Goal: Task Accomplishment & Management: Use online tool/utility

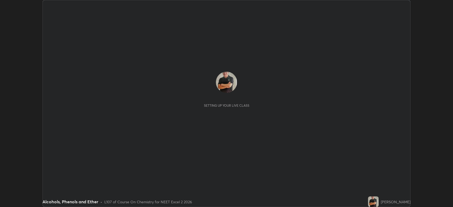
scroll to position [207, 453]
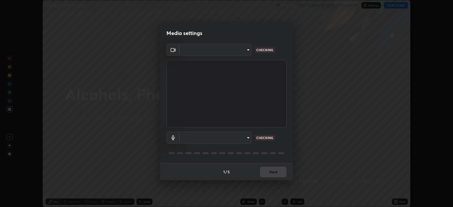
type input "794d03a334ab6cf92daa4269f68d25c817b6d7b5e31d9684855891884d0ab025"
click at [232, 137] on body "Erase all Alcohols, Phenols and Ether Recording WAS SCHEDULED TO START AT 4:45 …" at bounding box center [226, 103] width 453 height 207
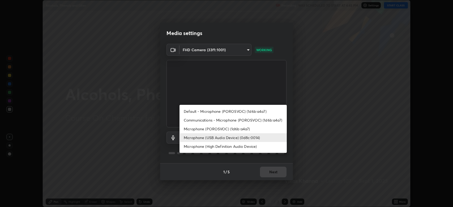
click at [223, 147] on li "Microphone (High Definition Audio Device)" at bounding box center [233, 146] width 107 height 9
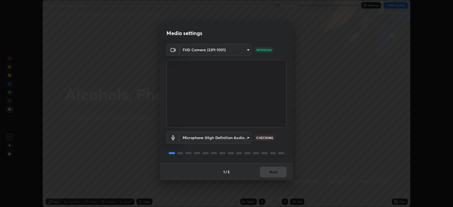
click at [216, 137] on body "Erase all Alcohols, Phenols and Ether Recording WAS SCHEDULED TO START AT 4:45 …" at bounding box center [226, 103] width 453 height 207
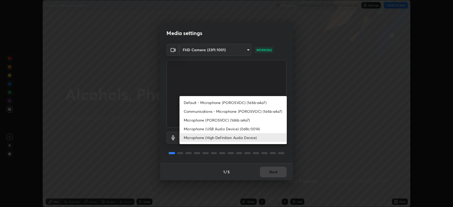
click at [219, 130] on li "Microphone (USB Audio Device) (0d8c:0014)" at bounding box center [233, 129] width 107 height 9
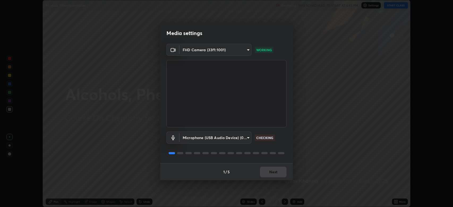
type input "abfe49ea231096676f5dffd5fc284de79416b2b6bf9f32d11a432ff20e5decec"
click at [272, 172] on button "Next" at bounding box center [273, 172] width 27 height 11
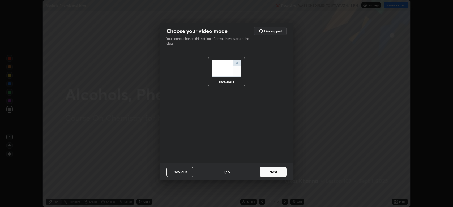
click at [277, 173] on button "Next" at bounding box center [273, 172] width 27 height 11
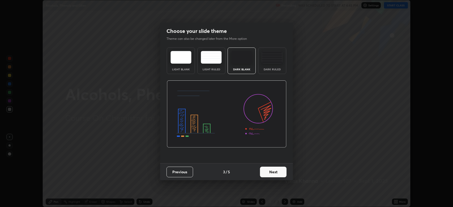
click at [278, 172] on button "Next" at bounding box center [273, 172] width 27 height 11
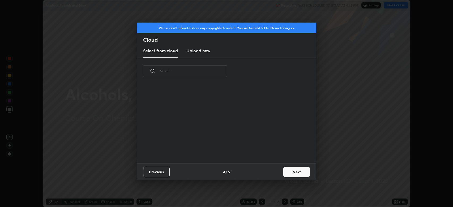
click at [283, 173] on button "Next" at bounding box center [296, 172] width 27 height 11
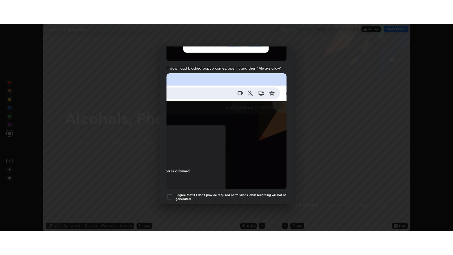
scroll to position [108, 0]
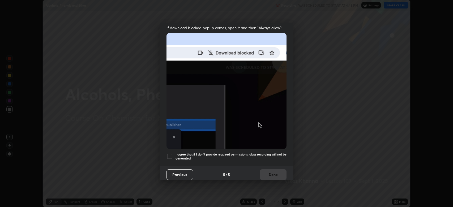
click at [170, 153] on div at bounding box center [170, 156] width 6 height 6
click at [274, 172] on button "Done" at bounding box center [273, 175] width 27 height 11
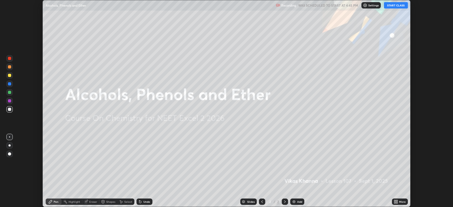
click at [400, 5] on button "START CLASS" at bounding box center [396, 5] width 24 height 6
click at [396, 201] on icon at bounding box center [396, 200] width 1 height 1
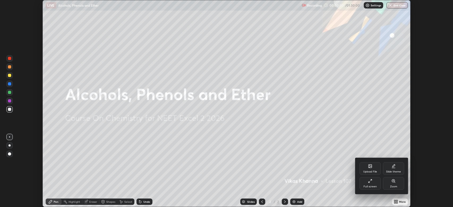
click at [363, 182] on div "Full screen" at bounding box center [370, 183] width 21 height 13
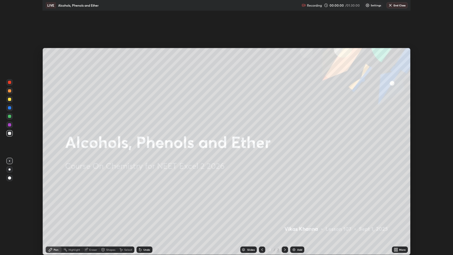
scroll to position [255, 453]
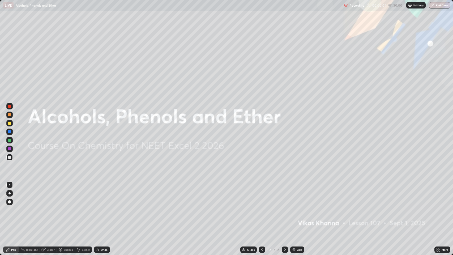
click at [298, 207] on div "Add" at bounding box center [299, 249] width 5 height 3
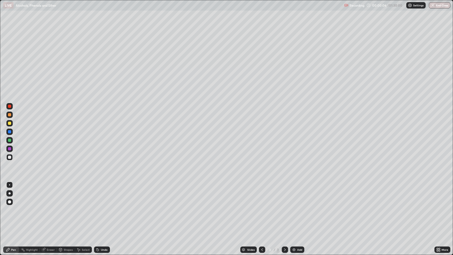
click at [10, 202] on div at bounding box center [9, 201] width 3 height 3
click at [10, 115] on div at bounding box center [9, 114] width 3 height 3
click at [66, 207] on div "Shapes" at bounding box center [68, 249] width 9 height 3
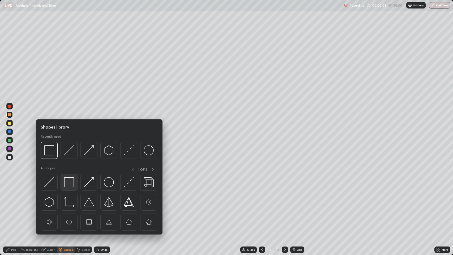
click at [69, 181] on img at bounding box center [69, 182] width 10 height 10
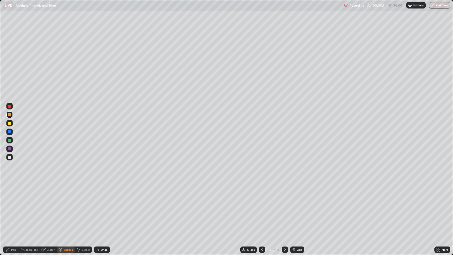
click at [104, 207] on div "Undo" at bounding box center [104, 249] width 7 height 3
click at [101, 207] on div "Undo" at bounding box center [104, 249] width 7 height 3
click at [15, 207] on div "Pen" at bounding box center [13, 249] width 5 height 3
click at [12, 124] on div at bounding box center [9, 123] width 6 height 6
click at [294, 207] on img at bounding box center [294, 250] width 4 height 4
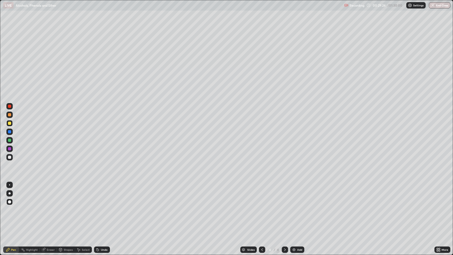
click at [10, 115] on div at bounding box center [9, 114] width 3 height 3
click at [10, 132] on div at bounding box center [9, 131] width 3 height 3
click at [101, 207] on div "Undo" at bounding box center [104, 249] width 7 height 3
click at [10, 107] on div at bounding box center [9, 106] width 3 height 3
click at [10, 115] on div at bounding box center [9, 114] width 3 height 3
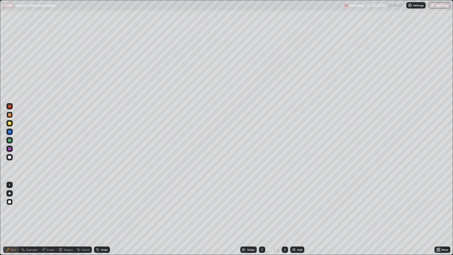
click at [11, 123] on div at bounding box center [9, 123] width 3 height 3
click at [102, 207] on div "Undo" at bounding box center [104, 249] width 7 height 3
click at [10, 140] on div at bounding box center [9, 140] width 3 height 3
click at [100, 207] on div "Undo" at bounding box center [102, 250] width 16 height 6
click at [103, 207] on div "Undo" at bounding box center [102, 250] width 16 height 6
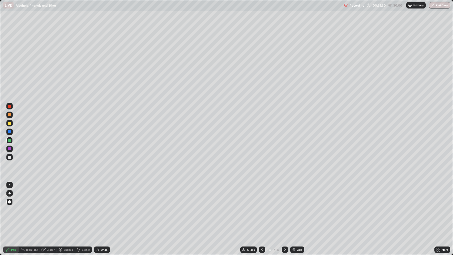
click at [10, 122] on div at bounding box center [9, 123] width 3 height 3
click at [298, 207] on div "Add" at bounding box center [299, 249] width 5 height 3
click at [68, 207] on div "Shapes" at bounding box center [68, 249] width 9 height 3
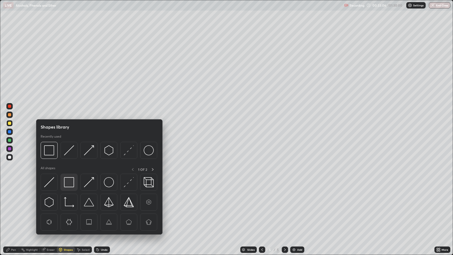
click at [69, 183] on img at bounding box center [69, 182] width 10 height 10
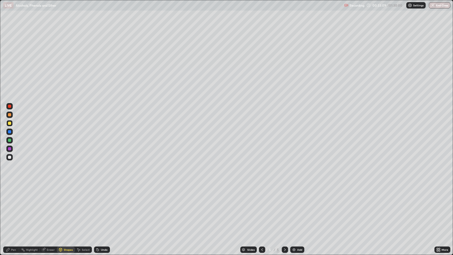
click at [8, 207] on icon at bounding box center [7, 249] width 3 height 3
click at [10, 114] on div at bounding box center [9, 114] width 3 height 3
click at [67, 207] on div "Shapes" at bounding box center [68, 249] width 9 height 3
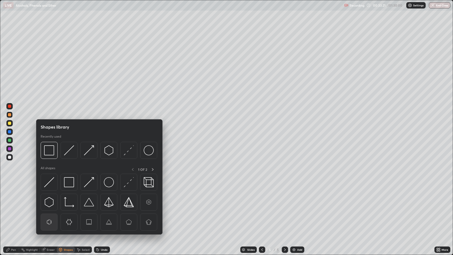
click at [47, 207] on img at bounding box center [49, 222] width 10 height 10
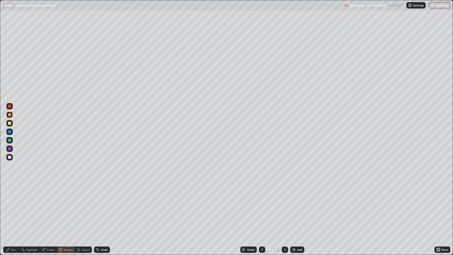
click at [10, 207] on div "Pen" at bounding box center [11, 250] width 16 height 6
click at [66, 207] on div "Shapes" at bounding box center [68, 249] width 9 height 3
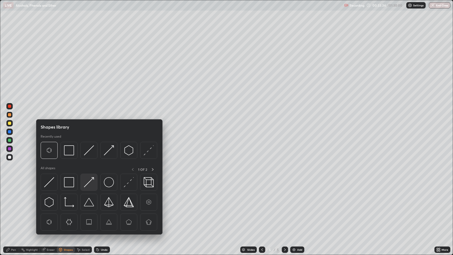
click at [90, 182] on img at bounding box center [89, 182] width 10 height 10
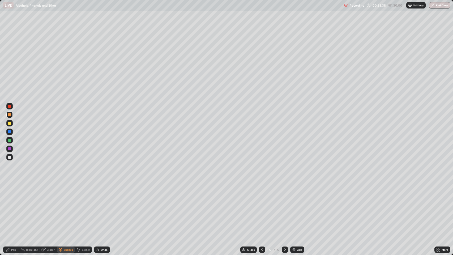
click at [10, 207] on div "Pen" at bounding box center [11, 250] width 16 height 6
click at [10, 122] on div at bounding box center [9, 123] width 3 height 3
click at [66, 207] on div "Shapes" at bounding box center [68, 249] width 9 height 3
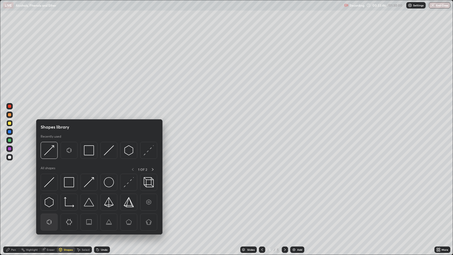
click at [49, 207] on img at bounding box center [49, 222] width 10 height 10
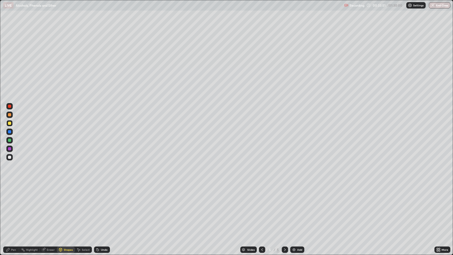
click at [11, 207] on div "Pen" at bounding box center [11, 250] width 16 height 6
click at [10, 132] on div at bounding box center [9, 131] width 3 height 3
click at [101, 207] on div "Undo" at bounding box center [104, 249] width 7 height 3
click at [64, 207] on div "Shapes" at bounding box center [68, 249] width 9 height 3
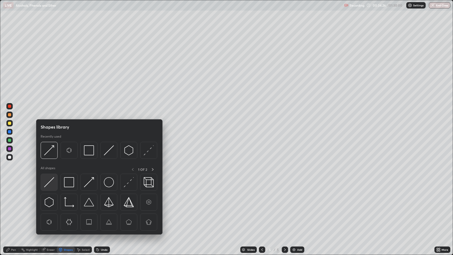
click at [54, 183] on div at bounding box center [49, 182] width 17 height 17
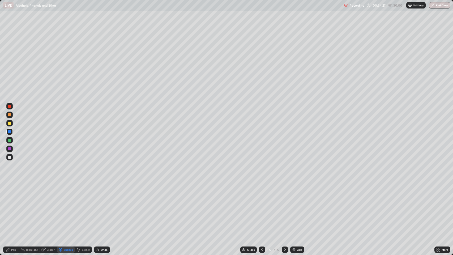
click at [10, 150] on div at bounding box center [9, 148] width 3 height 3
click at [10, 207] on div "Pen" at bounding box center [11, 250] width 16 height 6
click at [298, 207] on div "Add" at bounding box center [299, 249] width 5 height 3
click at [104, 207] on div "Undo" at bounding box center [104, 249] width 7 height 3
click at [104, 207] on div "Undo" at bounding box center [102, 250] width 16 height 6
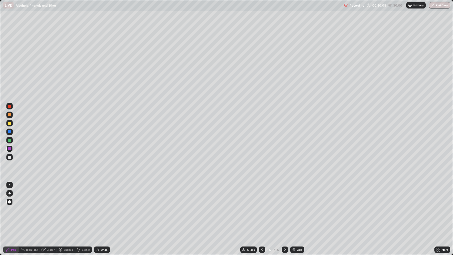
click at [10, 124] on div at bounding box center [9, 123] width 3 height 3
click at [263, 207] on icon at bounding box center [262, 250] width 4 height 4
click at [284, 207] on icon at bounding box center [285, 250] width 4 height 4
click at [262, 207] on icon at bounding box center [262, 250] width 4 height 4
click at [284, 207] on icon at bounding box center [285, 250] width 4 height 4
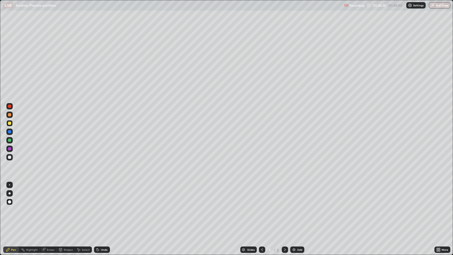
click at [11, 133] on div at bounding box center [9, 131] width 3 height 3
click at [69, 207] on div "Shapes" at bounding box center [68, 249] width 9 height 3
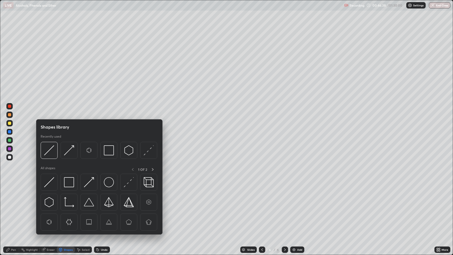
click at [88, 185] on img at bounding box center [89, 182] width 10 height 10
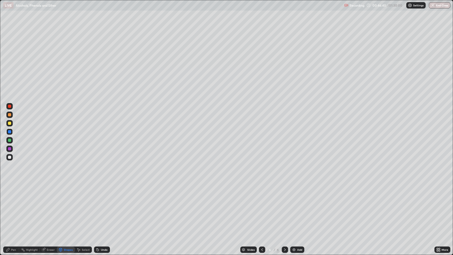
click at [16, 207] on div "Pen" at bounding box center [11, 250] width 16 height 6
click at [11, 122] on div at bounding box center [9, 123] width 3 height 3
click at [65, 207] on div "Shapes" at bounding box center [66, 250] width 18 height 6
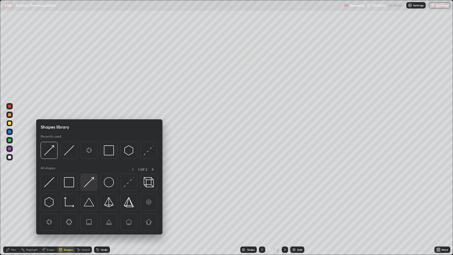
click at [88, 183] on img at bounding box center [89, 182] width 10 height 10
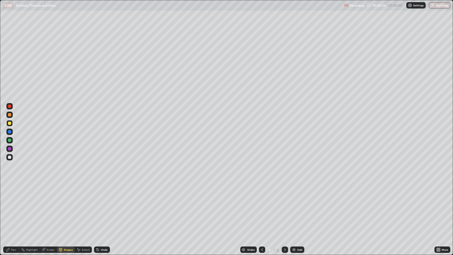
click at [6, 207] on icon at bounding box center [8, 250] width 4 height 4
click at [66, 207] on div "Shapes" at bounding box center [68, 249] width 9 height 3
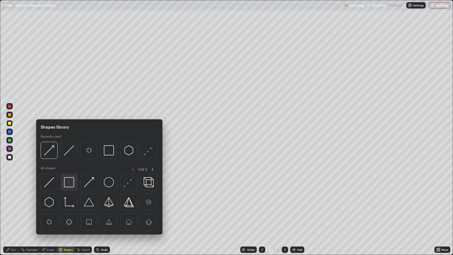
click at [70, 183] on img at bounding box center [69, 182] width 10 height 10
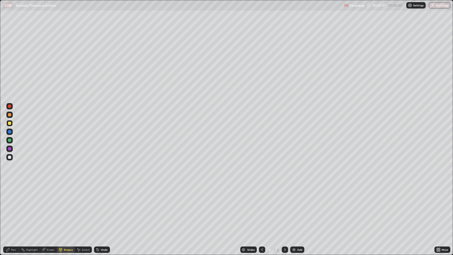
click at [83, 207] on div "Select" at bounding box center [86, 249] width 8 height 3
click at [67, 207] on div "Shapes" at bounding box center [68, 249] width 9 height 3
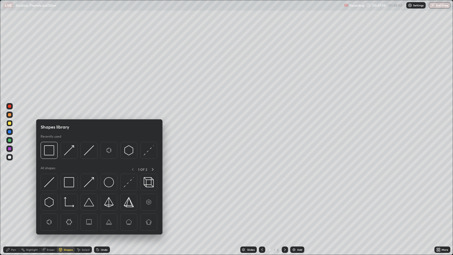
click at [86, 181] on img at bounding box center [89, 182] width 10 height 10
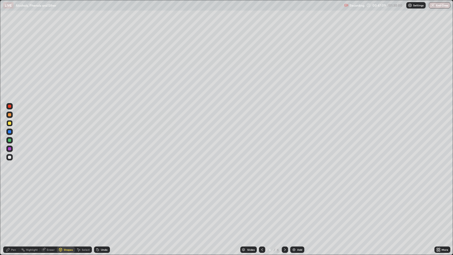
click at [10, 141] on div at bounding box center [9, 140] width 3 height 3
click at [10, 207] on icon at bounding box center [8, 250] width 4 height 4
click at [294, 207] on img at bounding box center [294, 250] width 4 height 4
click at [67, 207] on div "Shapes" at bounding box center [68, 249] width 9 height 3
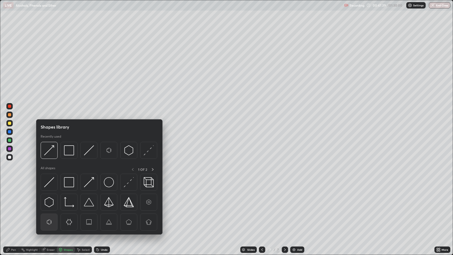
click at [49, 207] on img at bounding box center [49, 222] width 10 height 10
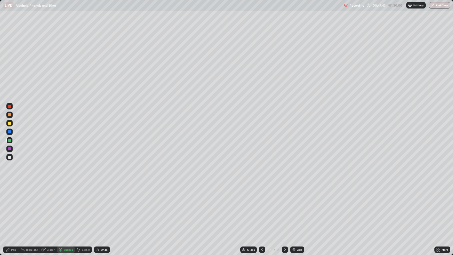
click at [13, 207] on div "Pen" at bounding box center [11, 250] width 16 height 6
click at [67, 207] on div "Shapes" at bounding box center [68, 249] width 9 height 3
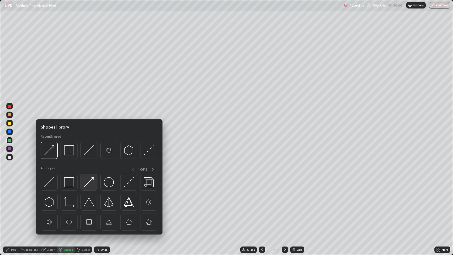
click at [89, 183] on img at bounding box center [89, 182] width 10 height 10
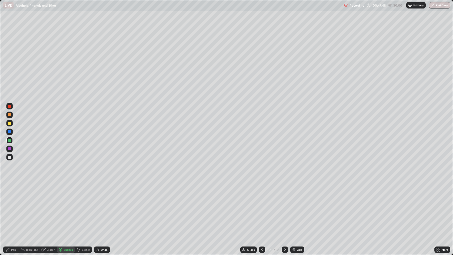
click at [13, 207] on div "Pen" at bounding box center [13, 249] width 5 height 3
click at [10, 115] on div at bounding box center [9, 114] width 3 height 3
click at [66, 207] on div "Shapes" at bounding box center [68, 249] width 9 height 3
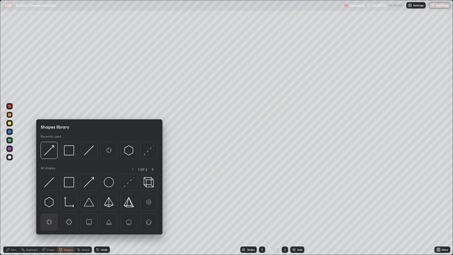
click at [49, 207] on img at bounding box center [49, 222] width 10 height 10
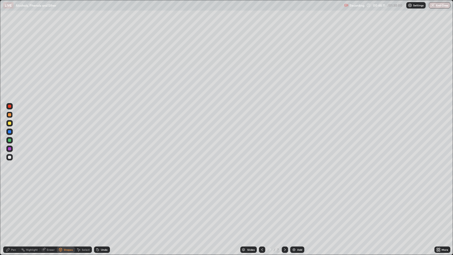
click at [8, 207] on icon at bounding box center [7, 249] width 3 height 3
click at [67, 207] on div "Shapes" at bounding box center [68, 249] width 9 height 3
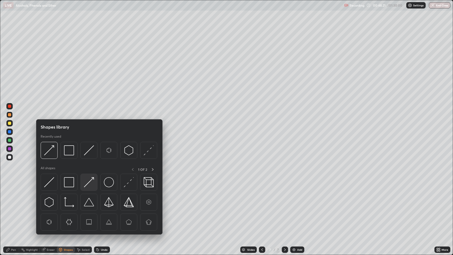
click at [91, 177] on div at bounding box center [89, 182] width 17 height 17
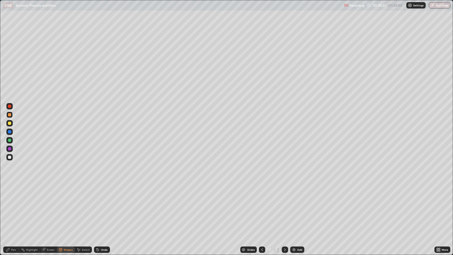
click at [10, 207] on div "Pen" at bounding box center [11, 250] width 16 height 6
click at [66, 207] on div "Shapes" at bounding box center [68, 249] width 9 height 3
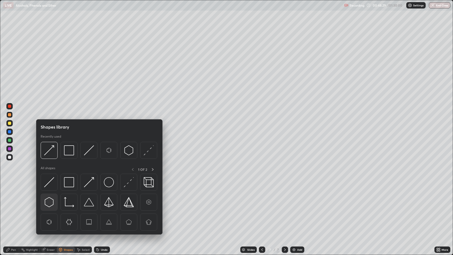
click at [51, 201] on img at bounding box center [49, 202] width 10 height 10
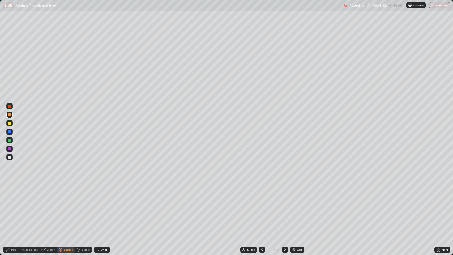
click at [12, 207] on div "Pen" at bounding box center [13, 249] width 5 height 3
click at [101, 207] on div "Undo" at bounding box center [104, 249] width 7 height 3
click at [103, 207] on div "Undo" at bounding box center [104, 249] width 7 height 3
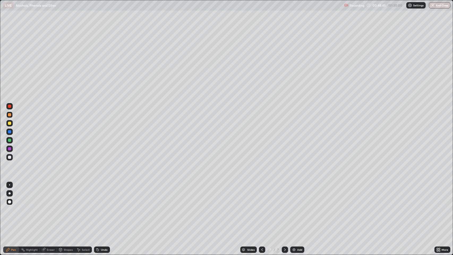
click at [10, 124] on div at bounding box center [9, 123] width 3 height 3
click at [68, 207] on div "Shapes" at bounding box center [68, 249] width 9 height 3
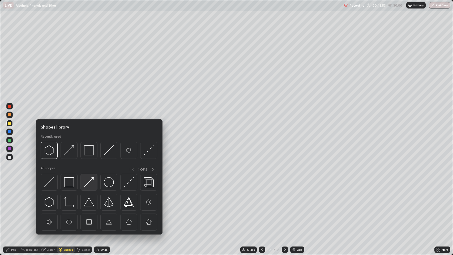
click at [88, 183] on img at bounding box center [89, 182] width 10 height 10
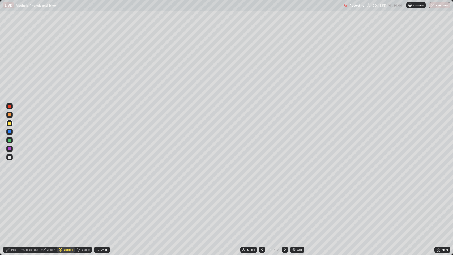
click at [10, 207] on div "Pen" at bounding box center [11, 250] width 16 height 6
click at [65, 207] on div "Shapes" at bounding box center [68, 249] width 9 height 3
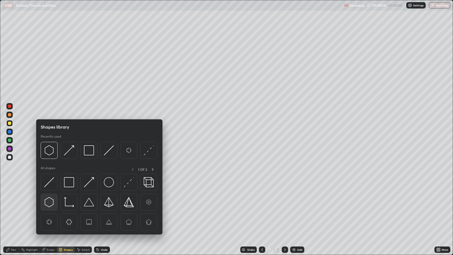
click at [49, 201] on img at bounding box center [49, 202] width 10 height 10
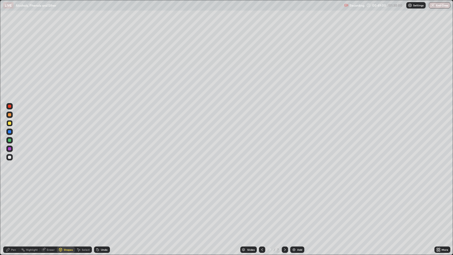
click at [8, 207] on icon at bounding box center [7, 249] width 3 height 3
click at [10, 132] on div at bounding box center [9, 131] width 3 height 3
click at [65, 207] on div "Shapes" at bounding box center [68, 249] width 9 height 3
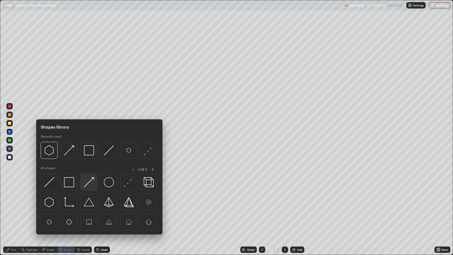
click at [87, 186] on img at bounding box center [89, 182] width 10 height 10
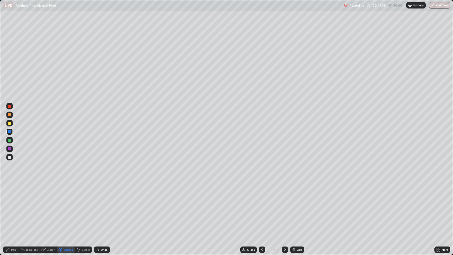
click at [298, 207] on div "Add" at bounding box center [299, 249] width 5 height 3
click at [13, 207] on div "Pen" at bounding box center [13, 249] width 5 height 3
click at [10, 122] on div at bounding box center [9, 123] width 3 height 3
click at [67, 207] on div "Shapes" at bounding box center [68, 249] width 9 height 3
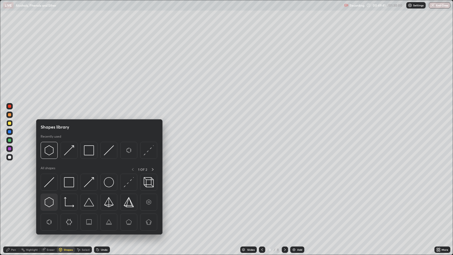
click at [51, 200] on img at bounding box center [49, 202] width 10 height 10
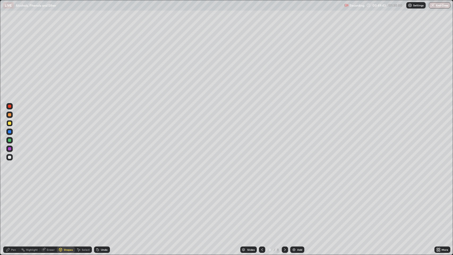
click at [12, 207] on div "Pen" at bounding box center [13, 249] width 5 height 3
click at [262, 207] on icon at bounding box center [262, 250] width 4 height 4
click at [284, 207] on div at bounding box center [285, 250] width 6 height 6
click at [10, 132] on div at bounding box center [9, 131] width 3 height 3
click at [66, 207] on div "Shapes" at bounding box center [68, 249] width 9 height 3
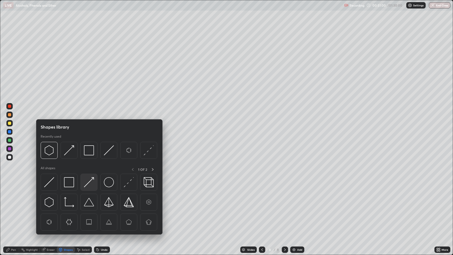
click at [90, 181] on img at bounding box center [89, 182] width 10 height 10
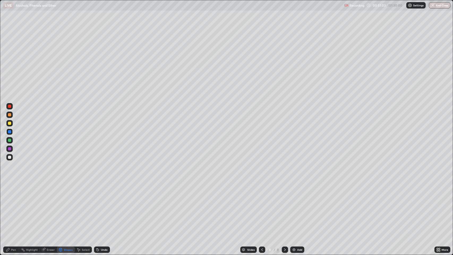
click at [68, 207] on div "Shapes" at bounding box center [68, 249] width 9 height 3
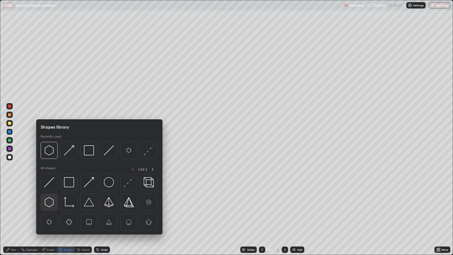
click at [48, 204] on img at bounding box center [49, 202] width 10 height 10
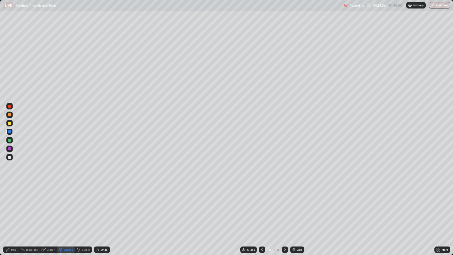
click at [11, 207] on div "Pen" at bounding box center [13, 249] width 5 height 3
click at [9, 124] on div at bounding box center [9, 123] width 3 height 3
click at [68, 207] on div "Shapes" at bounding box center [68, 249] width 9 height 3
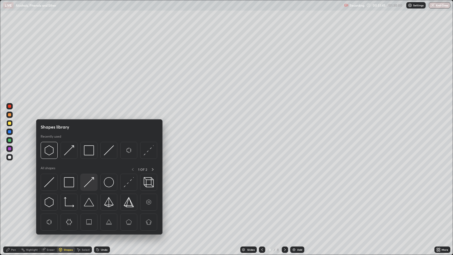
click at [89, 182] on img at bounding box center [89, 182] width 10 height 10
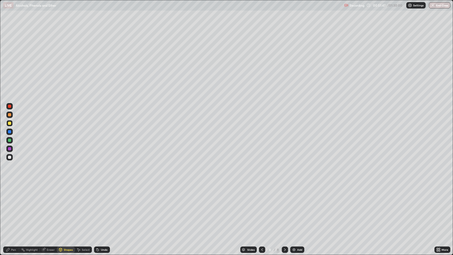
click at [65, 207] on div "Shapes" at bounding box center [68, 249] width 9 height 3
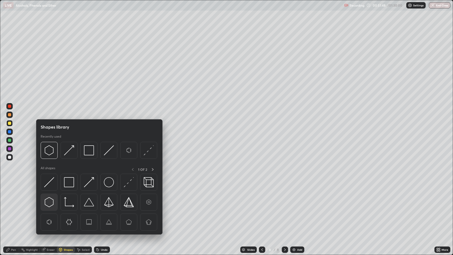
click at [48, 203] on img at bounding box center [49, 202] width 10 height 10
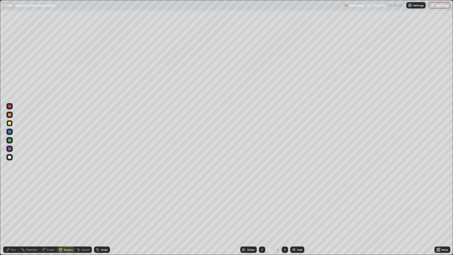
click at [15, 207] on div "Pen" at bounding box center [13, 249] width 5 height 3
click at [99, 207] on icon at bounding box center [98, 250] width 4 height 4
click at [103, 207] on div "Undo" at bounding box center [104, 249] width 7 height 3
click at [68, 207] on div "Shapes" at bounding box center [68, 249] width 9 height 3
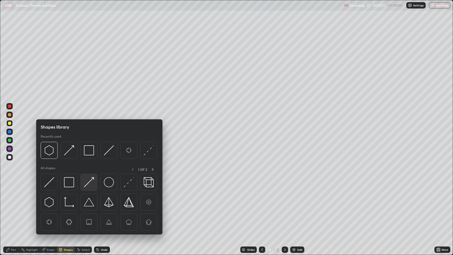
click at [86, 183] on img at bounding box center [89, 182] width 10 height 10
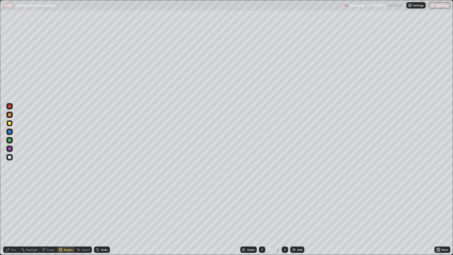
click at [8, 207] on icon at bounding box center [7, 249] width 3 height 3
click at [10, 133] on div at bounding box center [9, 131] width 3 height 3
click at [66, 207] on div "Shapes" at bounding box center [68, 249] width 9 height 3
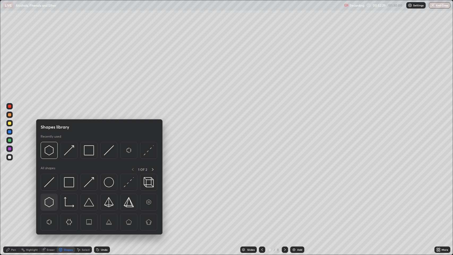
click at [51, 201] on img at bounding box center [49, 202] width 10 height 10
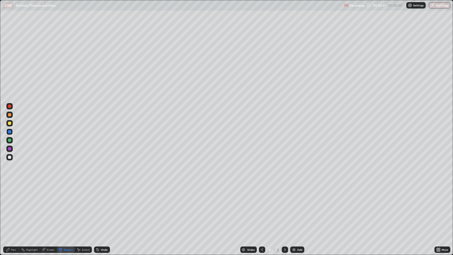
click at [9, 207] on icon at bounding box center [8, 250] width 4 height 4
click at [10, 115] on div at bounding box center [9, 114] width 3 height 3
click at [65, 207] on div "Shapes" at bounding box center [68, 249] width 9 height 3
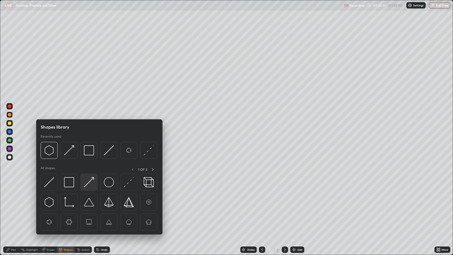
click at [91, 183] on img at bounding box center [89, 182] width 10 height 10
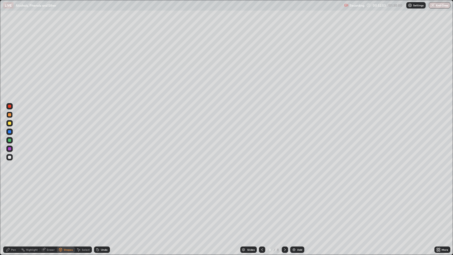
click at [66, 207] on div "Shapes" at bounding box center [68, 249] width 9 height 3
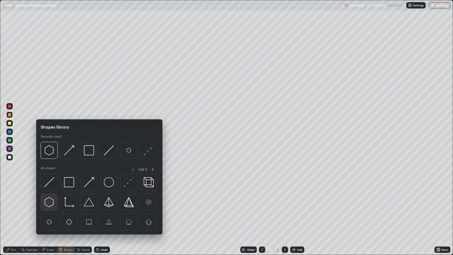
click at [49, 200] on img at bounding box center [49, 202] width 10 height 10
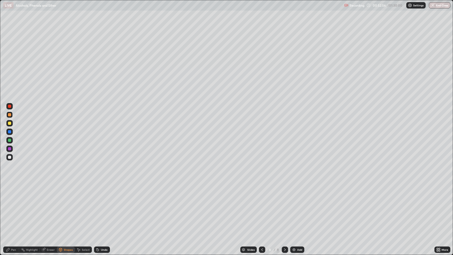
click at [12, 207] on div "Pen" at bounding box center [11, 250] width 16 height 6
click at [9, 132] on div at bounding box center [9, 131] width 3 height 3
click at [65, 207] on div "Shapes" at bounding box center [68, 249] width 9 height 3
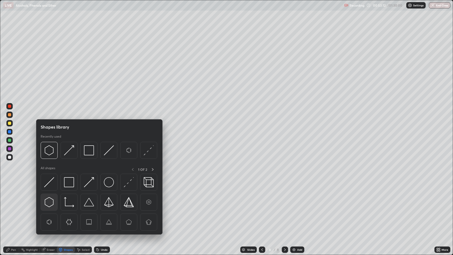
click at [48, 204] on img at bounding box center [49, 202] width 10 height 10
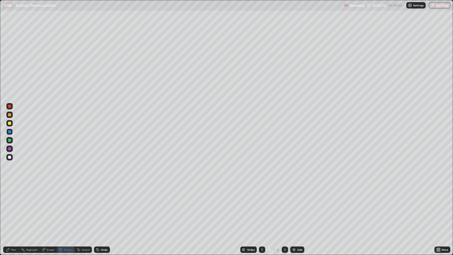
click at [11, 207] on div "Pen" at bounding box center [11, 250] width 16 height 6
click at [66, 207] on div "Shapes" at bounding box center [68, 249] width 9 height 3
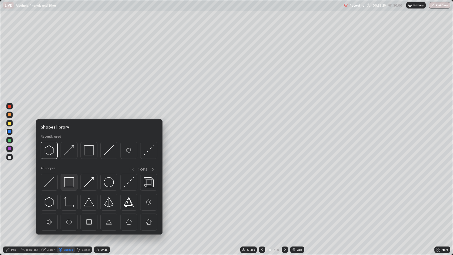
click at [70, 184] on img at bounding box center [69, 182] width 10 height 10
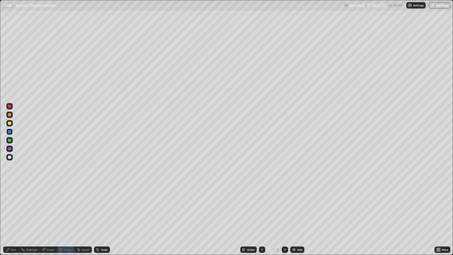
click at [10, 150] on div at bounding box center [9, 148] width 3 height 3
click at [260, 207] on div at bounding box center [262, 250] width 6 height 6
click at [7, 207] on icon at bounding box center [7, 249] width 3 height 3
click at [262, 207] on icon at bounding box center [262, 250] width 4 height 4
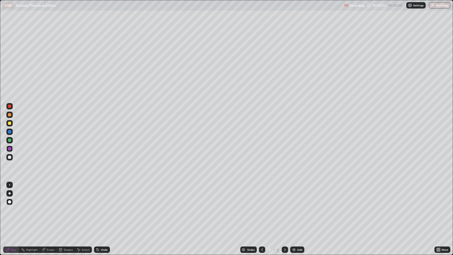
click at [285, 207] on icon at bounding box center [285, 250] width 4 height 4
click at [9, 130] on div at bounding box center [9, 131] width 3 height 3
click at [69, 207] on div "Shapes" at bounding box center [68, 249] width 9 height 3
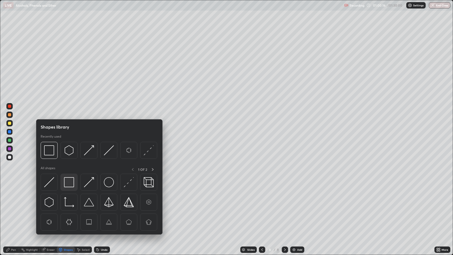
click at [69, 180] on img at bounding box center [69, 182] width 10 height 10
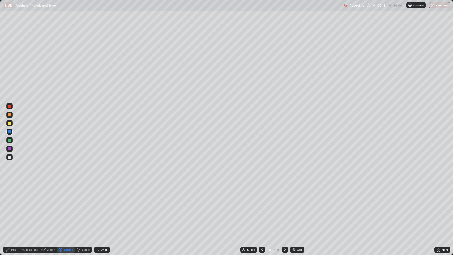
click at [10, 106] on div at bounding box center [9, 106] width 3 height 3
click at [12, 207] on div "Pen" at bounding box center [13, 249] width 5 height 3
click at [262, 207] on icon at bounding box center [262, 250] width 4 height 4
click at [261, 207] on icon at bounding box center [262, 250] width 4 height 4
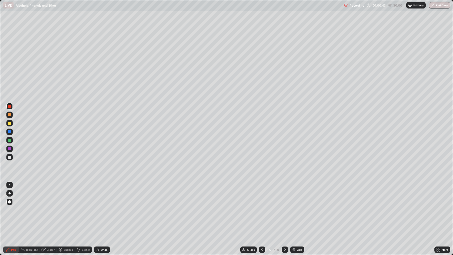
click at [261, 207] on icon at bounding box center [262, 250] width 4 height 4
click at [283, 207] on icon at bounding box center [285, 250] width 4 height 4
click at [286, 207] on icon at bounding box center [285, 250] width 4 height 4
click at [283, 207] on icon at bounding box center [285, 250] width 4 height 4
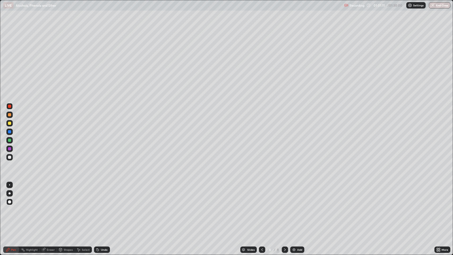
click at [283, 207] on icon at bounding box center [285, 250] width 4 height 4
click at [298, 207] on div "Add" at bounding box center [299, 249] width 5 height 3
click at [9, 115] on div at bounding box center [9, 114] width 3 height 3
click at [67, 207] on div "Shapes" at bounding box center [68, 249] width 9 height 3
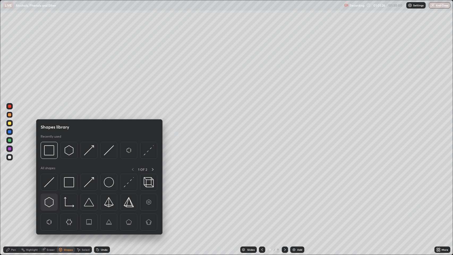
click at [51, 201] on img at bounding box center [49, 202] width 10 height 10
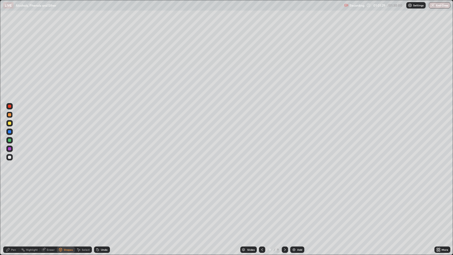
click at [10, 207] on div "Pen" at bounding box center [11, 250] width 16 height 6
click at [67, 207] on div "Shapes" at bounding box center [68, 249] width 9 height 3
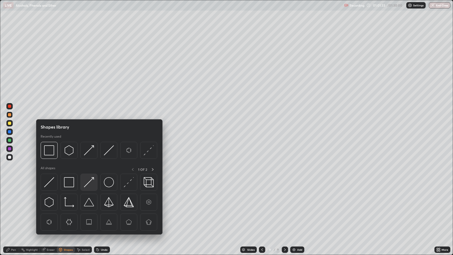
click at [90, 184] on img at bounding box center [89, 182] width 10 height 10
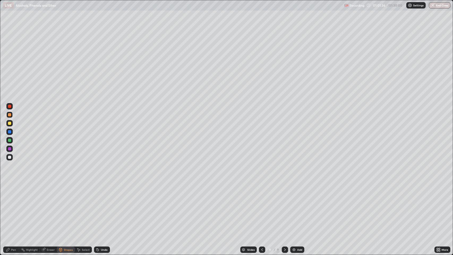
click at [11, 207] on div "Pen" at bounding box center [11, 250] width 16 height 6
click at [67, 207] on div "Shapes" at bounding box center [68, 249] width 9 height 3
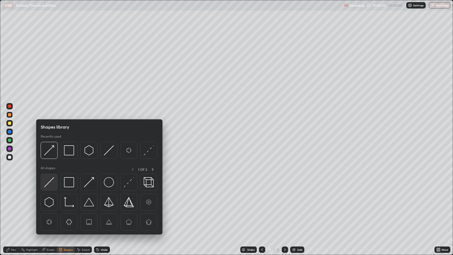
click at [52, 183] on img at bounding box center [49, 182] width 10 height 10
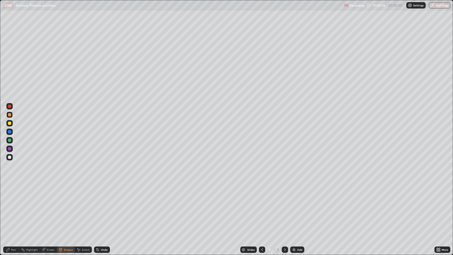
click at [9, 123] on div at bounding box center [9, 123] width 3 height 3
click at [65, 207] on div "Shapes" at bounding box center [66, 250] width 18 height 6
click at [13, 207] on div "Pen" at bounding box center [13, 249] width 5 height 3
click at [10, 149] on div at bounding box center [9, 148] width 3 height 3
click at [67, 207] on div "Shapes" at bounding box center [68, 249] width 9 height 3
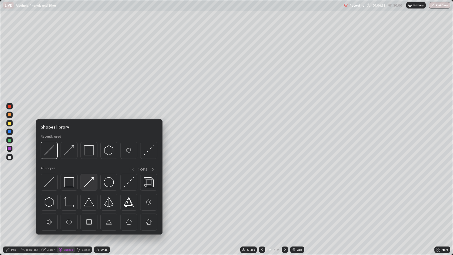
click at [90, 184] on img at bounding box center [89, 182] width 10 height 10
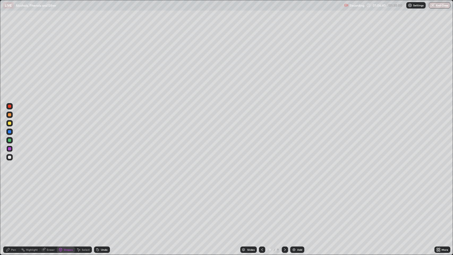
click at [13, 207] on div "Pen" at bounding box center [13, 249] width 5 height 3
click at [10, 123] on div at bounding box center [9, 123] width 3 height 3
click at [11, 131] on div at bounding box center [9, 131] width 3 height 3
click at [298, 207] on div "Add" at bounding box center [299, 249] width 5 height 3
click at [67, 207] on div "Shapes" at bounding box center [68, 249] width 9 height 3
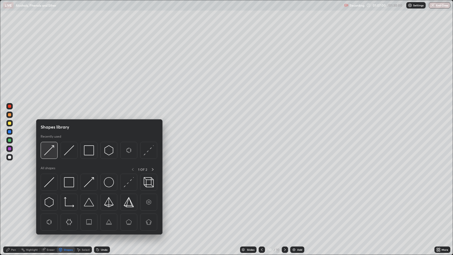
click at [53, 150] on img at bounding box center [49, 150] width 10 height 10
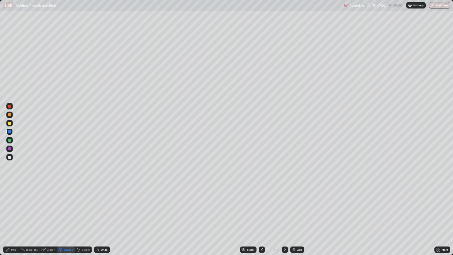
click at [13, 207] on div "Pen" at bounding box center [13, 249] width 5 height 3
click at [297, 207] on div "Add" at bounding box center [297, 250] width 14 height 6
click at [67, 207] on div "Shapes" at bounding box center [68, 249] width 9 height 3
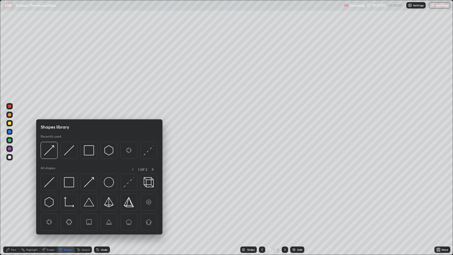
click at [50, 199] on img at bounding box center [49, 202] width 10 height 10
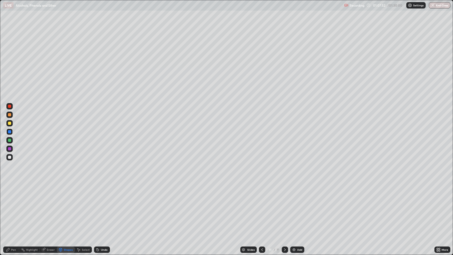
click at [11, 207] on div "Pen" at bounding box center [13, 249] width 5 height 3
click at [10, 131] on div at bounding box center [9, 131] width 3 height 3
click at [65, 207] on div "Shapes" at bounding box center [68, 249] width 9 height 3
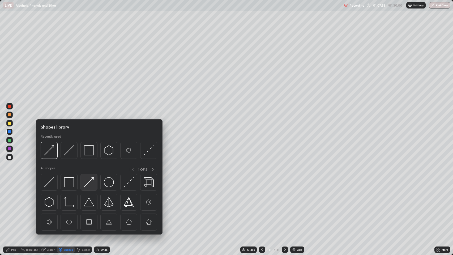
click at [91, 183] on img at bounding box center [89, 182] width 10 height 10
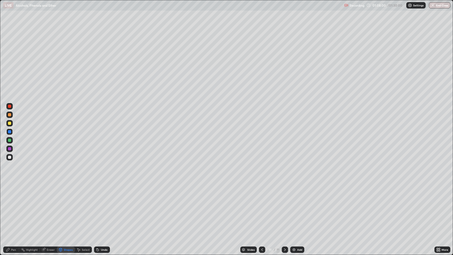
click at [12, 207] on div "Pen" at bounding box center [13, 249] width 5 height 3
click at [10, 123] on div at bounding box center [9, 123] width 3 height 3
click at [66, 207] on div "Shapes" at bounding box center [68, 249] width 9 height 3
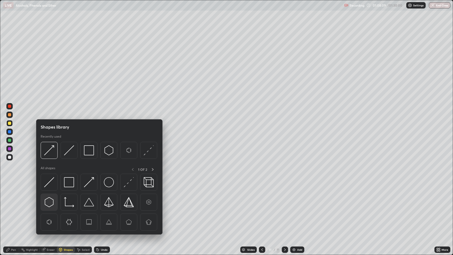
click at [52, 200] on img at bounding box center [49, 202] width 10 height 10
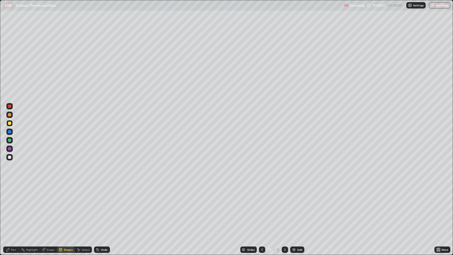
click at [8, 207] on icon at bounding box center [7, 249] width 3 height 3
click at [103, 207] on div "Undo" at bounding box center [104, 249] width 7 height 3
click at [68, 207] on div "Shapes" at bounding box center [68, 249] width 9 height 3
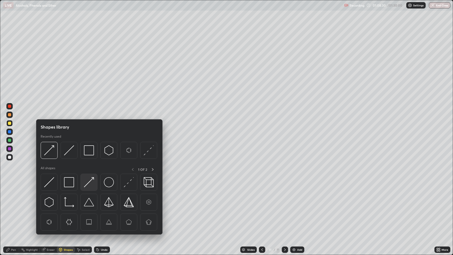
click at [91, 182] on img at bounding box center [89, 182] width 10 height 10
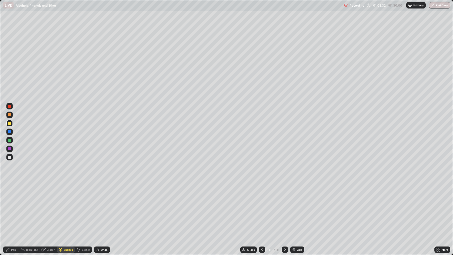
click at [6, 207] on icon at bounding box center [7, 249] width 3 height 3
click at [66, 207] on div "Shapes" at bounding box center [68, 249] width 9 height 3
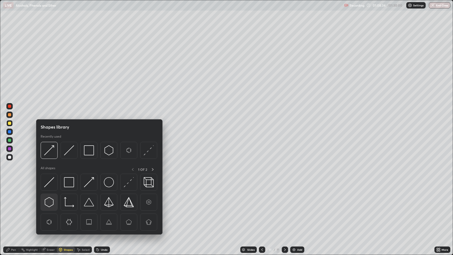
click at [49, 202] on img at bounding box center [49, 202] width 10 height 10
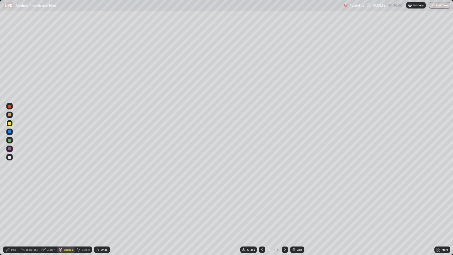
click at [8, 207] on icon at bounding box center [7, 249] width 3 height 3
click at [10, 147] on div at bounding box center [9, 148] width 3 height 3
click at [65, 207] on div "Shapes" at bounding box center [68, 249] width 9 height 3
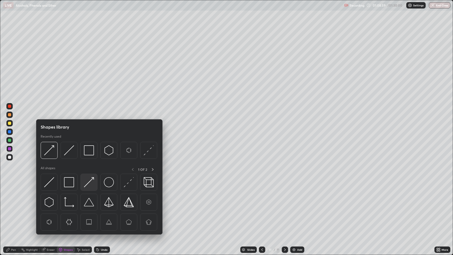
click at [89, 184] on img at bounding box center [89, 182] width 10 height 10
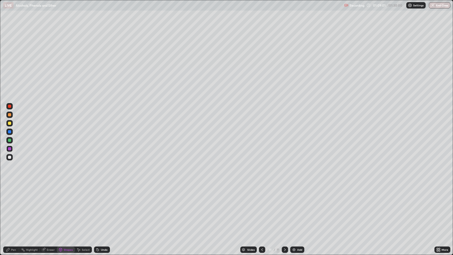
click at [17, 207] on div "Pen" at bounding box center [11, 250] width 16 height 6
click at [66, 207] on div "Shapes" at bounding box center [68, 249] width 9 height 3
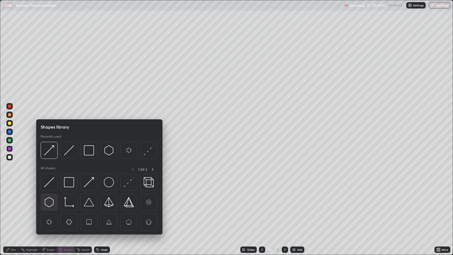
click at [49, 200] on img at bounding box center [49, 202] width 10 height 10
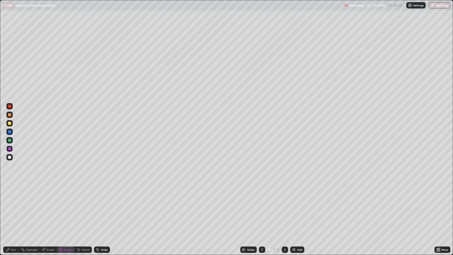
click at [9, 207] on icon at bounding box center [7, 249] width 3 height 3
click at [11, 122] on div at bounding box center [9, 123] width 3 height 3
click at [295, 207] on img at bounding box center [294, 250] width 4 height 4
click at [70, 207] on div "Shapes" at bounding box center [68, 249] width 9 height 3
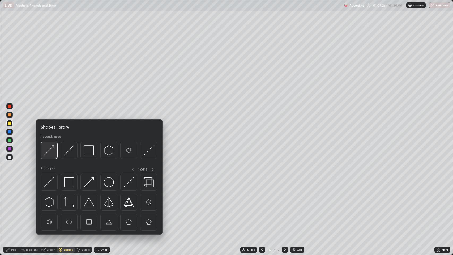
click at [49, 151] on img at bounding box center [49, 150] width 10 height 10
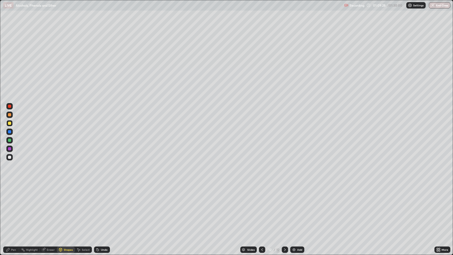
click at [60, 207] on icon at bounding box center [60, 249] width 3 height 1
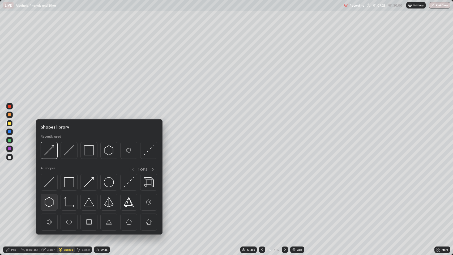
click at [49, 200] on img at bounding box center [49, 202] width 10 height 10
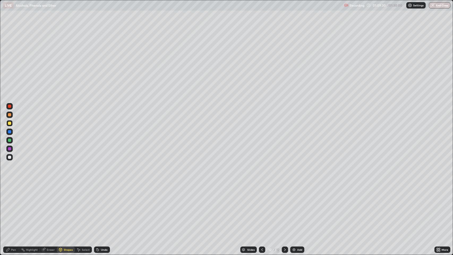
click at [9, 207] on icon at bounding box center [7, 249] width 3 height 3
click at [68, 207] on div "Shapes" at bounding box center [68, 249] width 9 height 3
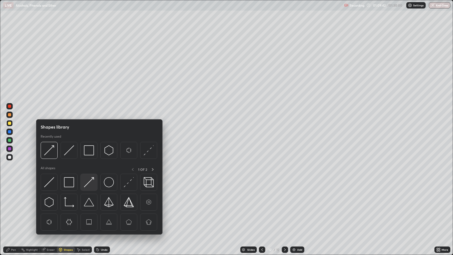
click at [87, 186] on img at bounding box center [89, 182] width 10 height 10
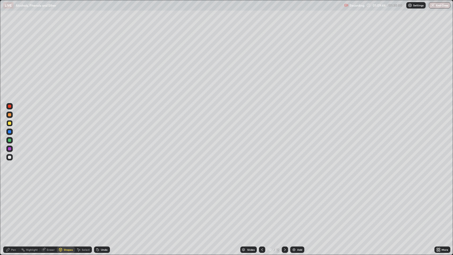
click at [10, 132] on div at bounding box center [9, 131] width 3 height 3
click at [104, 207] on div "Undo" at bounding box center [102, 250] width 16 height 6
click at [98, 207] on icon at bounding box center [98, 250] width 2 height 2
click at [64, 207] on div "Shapes" at bounding box center [68, 249] width 9 height 3
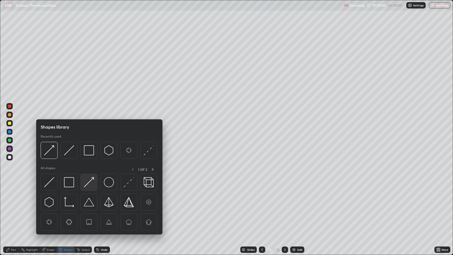
click at [87, 186] on img at bounding box center [89, 182] width 10 height 10
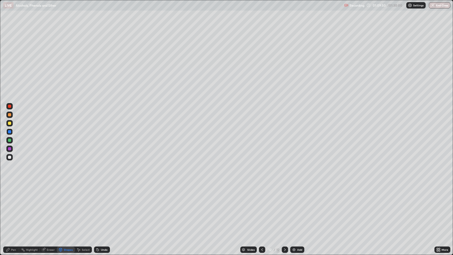
click at [10, 207] on div "Pen" at bounding box center [11, 250] width 16 height 6
click at [8, 122] on div at bounding box center [9, 123] width 3 height 3
click at [10, 132] on div at bounding box center [9, 131] width 3 height 3
click at [70, 207] on div "Shapes" at bounding box center [68, 249] width 9 height 3
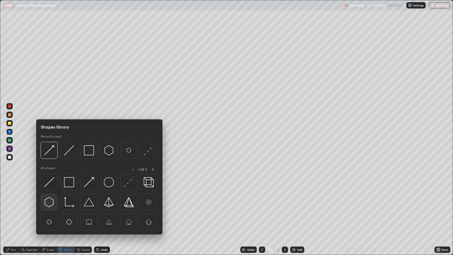
click at [49, 201] on img at bounding box center [49, 202] width 10 height 10
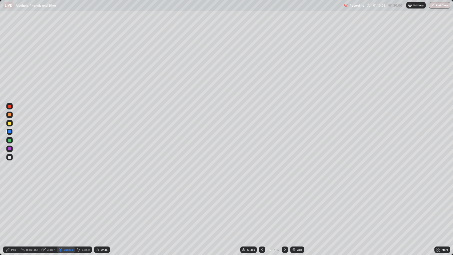
click at [9, 207] on icon at bounding box center [7, 249] width 3 height 3
click at [9, 122] on div at bounding box center [9, 123] width 3 height 3
click at [10, 132] on div at bounding box center [9, 131] width 3 height 3
click at [67, 207] on div "Shapes" at bounding box center [68, 249] width 9 height 3
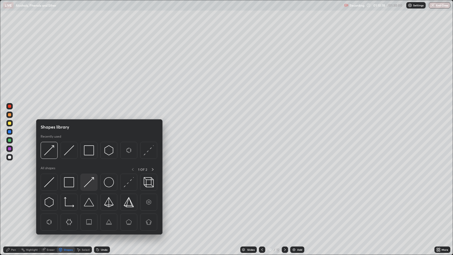
click at [89, 184] on img at bounding box center [89, 182] width 10 height 10
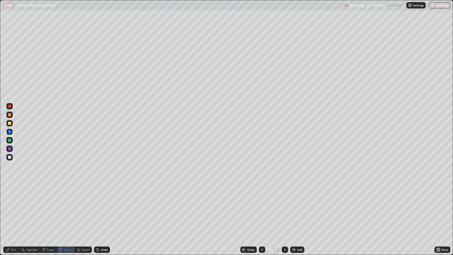
click at [13, 207] on div "Pen" at bounding box center [13, 249] width 5 height 3
click at [67, 207] on div "Shapes" at bounding box center [68, 249] width 9 height 3
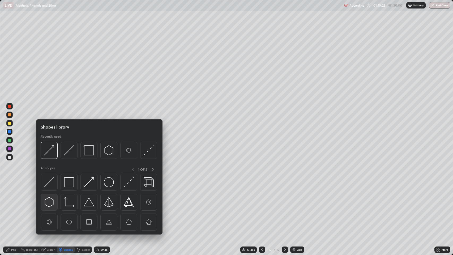
click at [49, 199] on img at bounding box center [49, 202] width 10 height 10
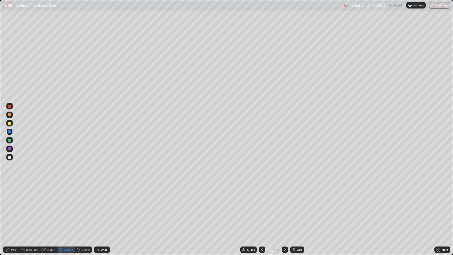
click at [9, 207] on icon at bounding box center [7, 249] width 3 height 3
click at [66, 207] on div "Shapes" at bounding box center [68, 249] width 9 height 3
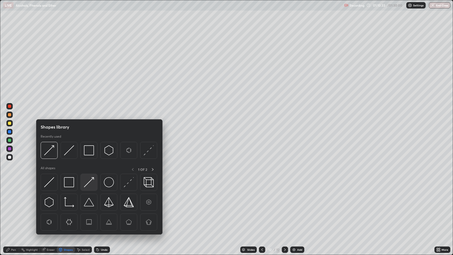
click at [88, 184] on img at bounding box center [89, 182] width 10 height 10
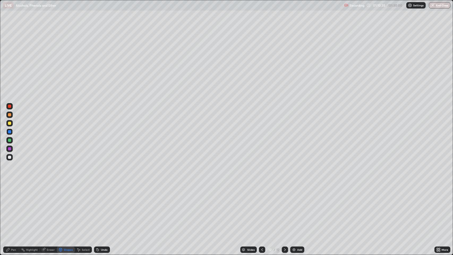
click at [12, 207] on div "Pen" at bounding box center [13, 249] width 5 height 3
click at [67, 207] on div "Shapes" at bounding box center [68, 249] width 9 height 3
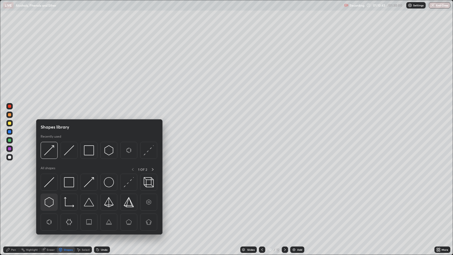
click at [48, 203] on img at bounding box center [49, 202] width 10 height 10
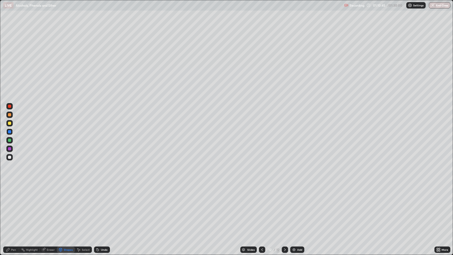
click at [11, 207] on div "Pen" at bounding box center [11, 249] width 16 height 11
click at [10, 122] on div at bounding box center [9, 123] width 3 height 3
click at [104, 207] on div "Undo" at bounding box center [104, 249] width 7 height 3
click at [260, 207] on icon at bounding box center [262, 250] width 4 height 4
click at [284, 207] on icon at bounding box center [285, 250] width 4 height 4
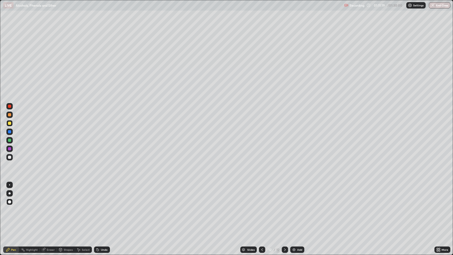
click at [297, 207] on div "Add" at bounding box center [299, 249] width 5 height 3
click at [64, 207] on div "Shapes" at bounding box center [68, 249] width 9 height 3
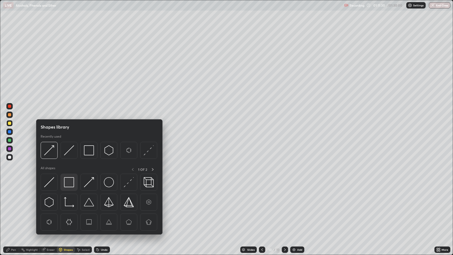
click at [71, 181] on img at bounding box center [69, 182] width 10 height 10
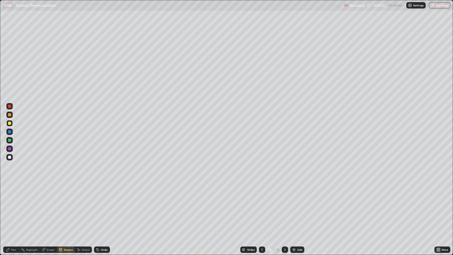
click at [11, 207] on div "Pen" at bounding box center [11, 250] width 16 height 6
click at [10, 115] on div at bounding box center [9, 114] width 3 height 3
click at [66, 207] on div "Shapes" at bounding box center [68, 249] width 9 height 3
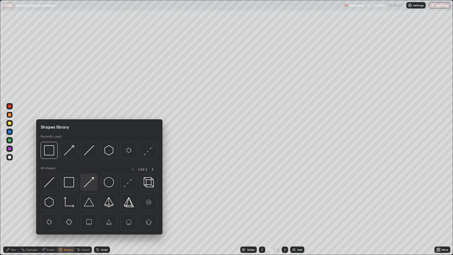
click at [88, 181] on img at bounding box center [89, 182] width 10 height 10
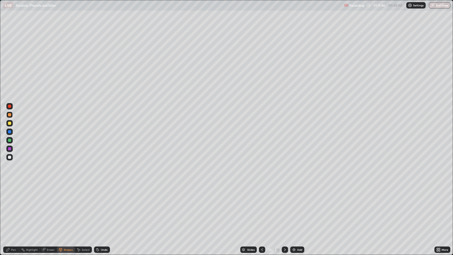
click at [66, 207] on div "Shapes" at bounding box center [68, 249] width 9 height 3
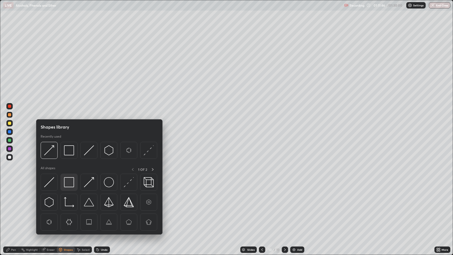
click at [69, 181] on img at bounding box center [69, 182] width 10 height 10
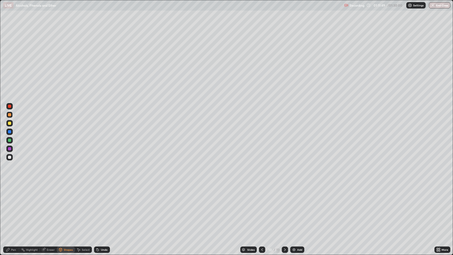
click at [8, 207] on icon at bounding box center [7, 249] width 3 height 3
click at [67, 207] on div "Shapes" at bounding box center [68, 249] width 9 height 3
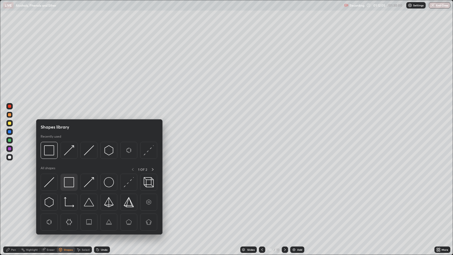
click at [70, 181] on img at bounding box center [69, 182] width 10 height 10
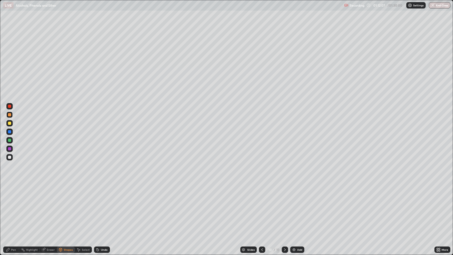
click at [9, 207] on icon at bounding box center [8, 250] width 4 height 4
click at [67, 207] on div "Shapes" at bounding box center [68, 249] width 9 height 3
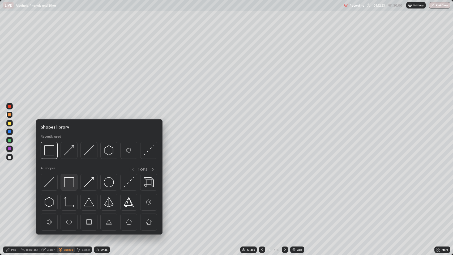
click at [72, 183] on img at bounding box center [69, 182] width 10 height 10
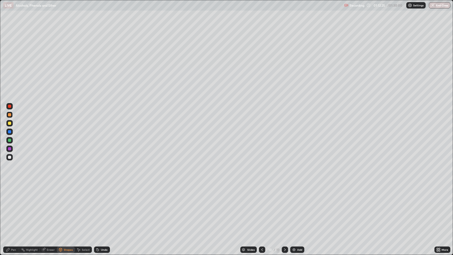
click at [8, 207] on icon at bounding box center [7, 249] width 3 height 3
click at [297, 207] on div "Add" at bounding box center [297, 250] width 14 height 6
click at [10, 132] on div at bounding box center [9, 131] width 3 height 3
click at [66, 207] on div "Shapes" at bounding box center [68, 249] width 9 height 3
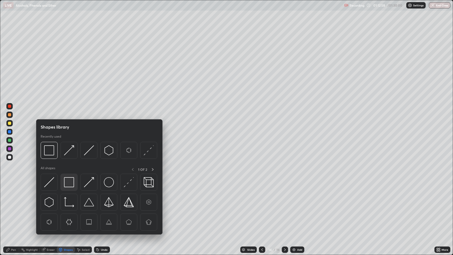
click at [69, 181] on img at bounding box center [69, 182] width 10 height 10
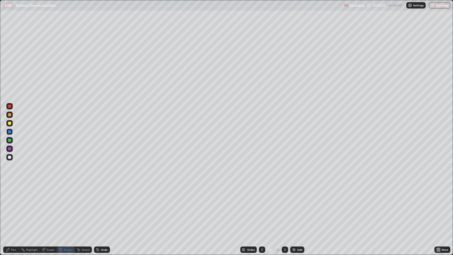
click at [10, 207] on div "Pen" at bounding box center [11, 250] width 16 height 6
click at [103, 207] on div "Undo" at bounding box center [104, 249] width 7 height 3
click at [67, 207] on div "Shapes" at bounding box center [68, 249] width 9 height 3
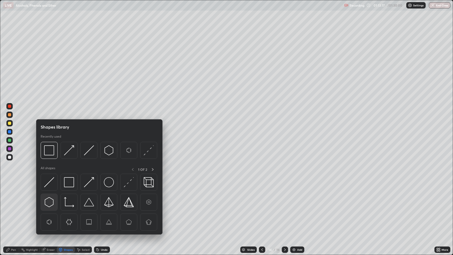
click at [50, 199] on img at bounding box center [49, 202] width 10 height 10
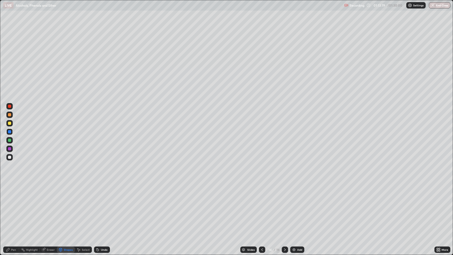
click at [8, 207] on icon at bounding box center [7, 249] width 3 height 3
click at [66, 207] on div "Shapes" at bounding box center [68, 249] width 9 height 3
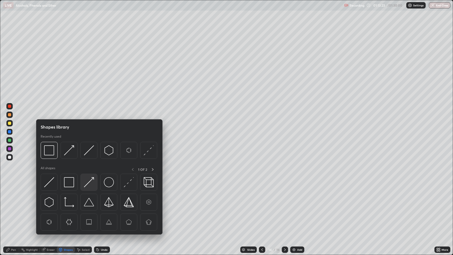
click at [88, 182] on img at bounding box center [89, 182] width 10 height 10
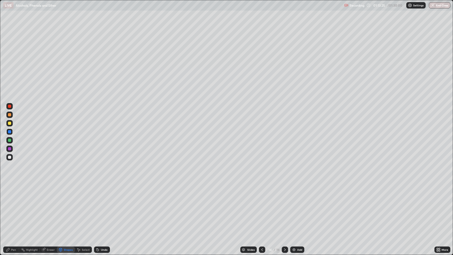
click at [15, 207] on div "Pen" at bounding box center [13, 249] width 5 height 3
click at [9, 122] on div at bounding box center [9, 123] width 3 height 3
click at [301, 207] on div "Add" at bounding box center [299, 249] width 5 height 3
click at [10, 115] on div at bounding box center [9, 114] width 3 height 3
click at [66, 207] on div "Shapes" at bounding box center [68, 249] width 9 height 3
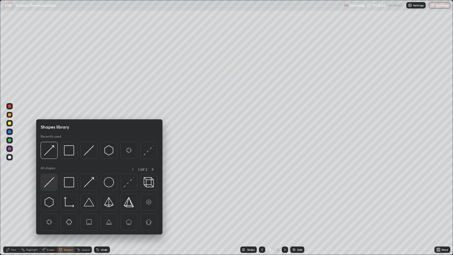
click at [50, 183] on img at bounding box center [49, 182] width 10 height 10
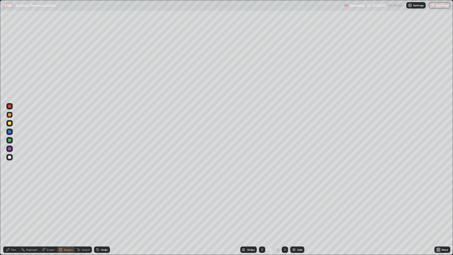
click at [8, 207] on icon at bounding box center [7, 249] width 3 height 3
click at [65, 207] on div "Shapes" at bounding box center [68, 249] width 9 height 3
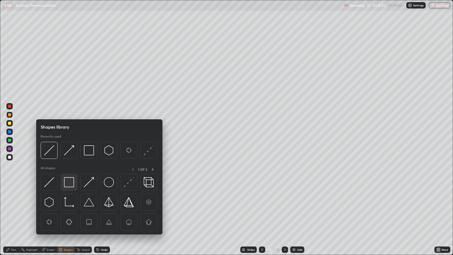
click at [69, 182] on img at bounding box center [69, 182] width 10 height 10
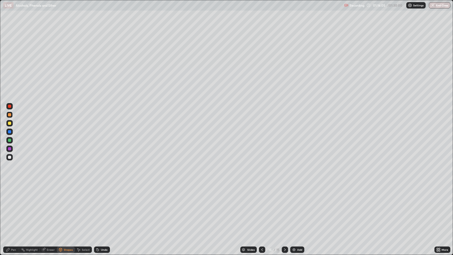
click at [48, 207] on div "Eraser" at bounding box center [51, 249] width 8 height 3
click at [12, 207] on div "Pen" at bounding box center [13, 249] width 5 height 3
click at [10, 132] on div at bounding box center [9, 131] width 3 height 3
click at [66, 207] on div "Shapes" at bounding box center [68, 249] width 9 height 3
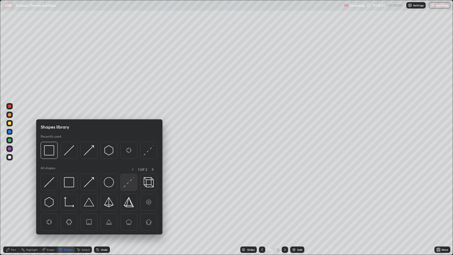
click at [129, 182] on img at bounding box center [129, 182] width 10 height 10
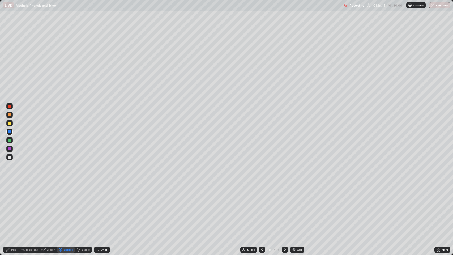
click at [101, 207] on div "Undo" at bounding box center [104, 249] width 7 height 3
click at [103, 207] on div "Undo" at bounding box center [104, 249] width 7 height 3
click at [11, 207] on div "Pen" at bounding box center [13, 249] width 5 height 3
click at [68, 207] on div "Shapes" at bounding box center [68, 249] width 9 height 3
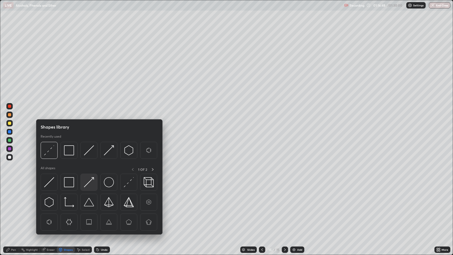
click at [90, 182] on img at bounding box center [89, 182] width 10 height 10
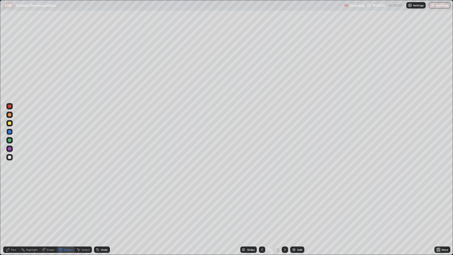
click at [10, 123] on div at bounding box center [9, 123] width 3 height 3
click at [105, 207] on div "Undo" at bounding box center [102, 250] width 16 height 6
click at [101, 207] on div "Undo" at bounding box center [104, 249] width 7 height 3
click at [7, 207] on icon at bounding box center [7, 249] width 3 height 3
click at [65, 207] on div "Shapes" at bounding box center [68, 249] width 9 height 3
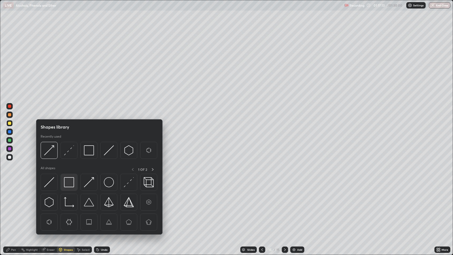
click at [71, 181] on img at bounding box center [69, 182] width 10 height 10
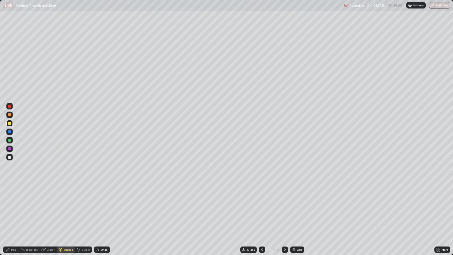
click at [10, 158] on div at bounding box center [9, 157] width 3 height 3
click at [8, 207] on icon at bounding box center [7, 249] width 3 height 3
click at [295, 207] on img at bounding box center [294, 250] width 4 height 4
click at [63, 207] on div "Shapes" at bounding box center [66, 250] width 18 height 6
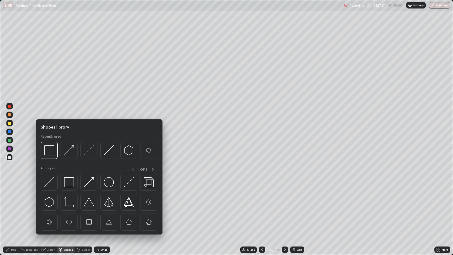
click at [68, 181] on img at bounding box center [69, 182] width 10 height 10
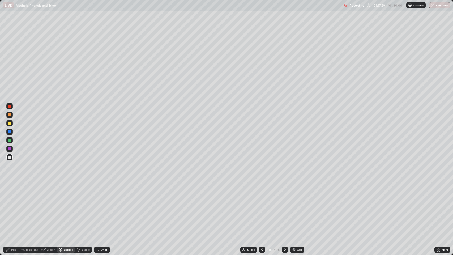
click at [51, 207] on div "Eraser" at bounding box center [51, 249] width 8 height 3
click at [10, 207] on icon at bounding box center [8, 250] width 4 height 4
click at [9, 133] on div at bounding box center [9, 131] width 3 height 3
click at [65, 207] on div "Shapes" at bounding box center [66, 250] width 18 height 6
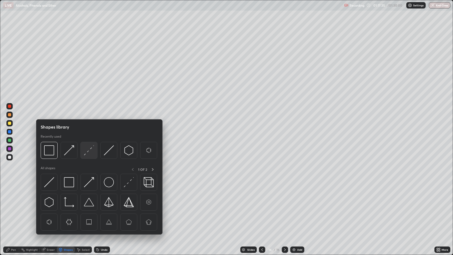
click at [90, 150] on img at bounding box center [89, 150] width 10 height 10
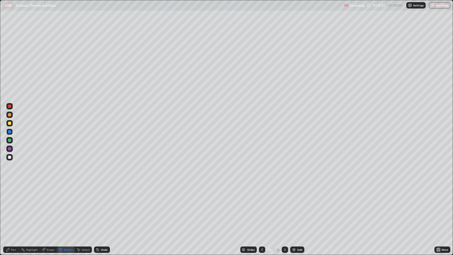
click at [262, 207] on icon at bounding box center [262, 250] width 4 height 4
click at [285, 207] on icon at bounding box center [285, 250] width 4 height 4
click at [67, 207] on div "Shapes" at bounding box center [68, 249] width 9 height 3
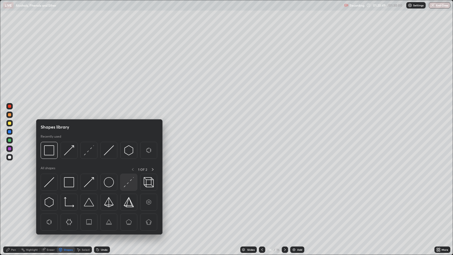
click at [126, 180] on img at bounding box center [129, 182] width 10 height 10
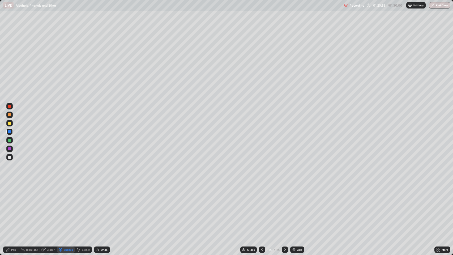
click at [13, 207] on div "Pen" at bounding box center [13, 249] width 5 height 3
click at [10, 122] on div at bounding box center [9, 123] width 3 height 3
click at [10, 115] on div at bounding box center [9, 114] width 3 height 3
click at [65, 207] on div "Shapes" at bounding box center [68, 249] width 9 height 3
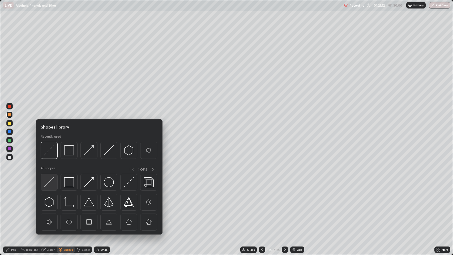
click at [49, 181] on img at bounding box center [49, 182] width 10 height 10
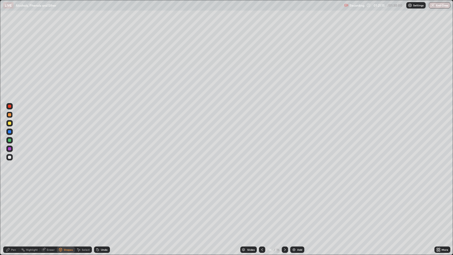
click at [105, 207] on div "Undo" at bounding box center [104, 249] width 7 height 3
click at [10, 106] on div at bounding box center [9, 106] width 3 height 3
click at [14, 207] on div "Pen" at bounding box center [13, 249] width 5 height 3
click at [10, 122] on div at bounding box center [9, 123] width 3 height 3
click at [100, 207] on div "Undo" at bounding box center [102, 250] width 16 height 6
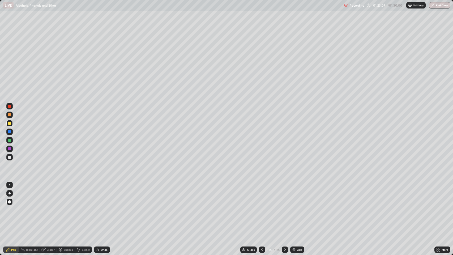
click at [98, 207] on div "Undo" at bounding box center [102, 250] width 16 height 6
click at [299, 207] on div "Add" at bounding box center [299, 249] width 5 height 3
click at [67, 207] on div "Shapes" at bounding box center [68, 249] width 9 height 3
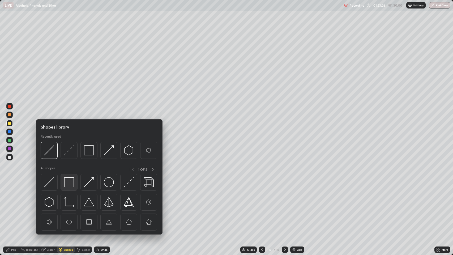
click at [69, 181] on img at bounding box center [69, 182] width 10 height 10
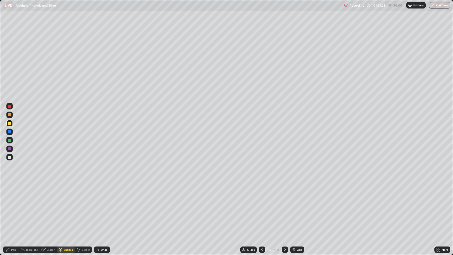
click at [13, 207] on div "Pen" at bounding box center [13, 249] width 5 height 3
click at [10, 130] on div at bounding box center [9, 131] width 3 height 3
click at [64, 207] on div "Shapes" at bounding box center [68, 249] width 9 height 3
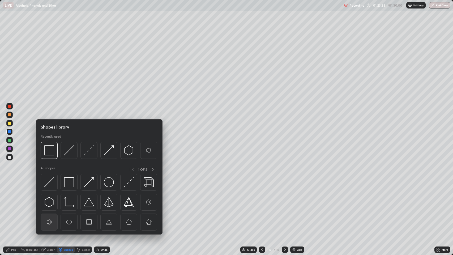
click at [49, 207] on img at bounding box center [49, 222] width 10 height 10
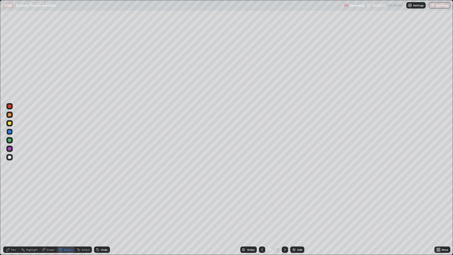
click at [12, 207] on div "Pen" at bounding box center [13, 249] width 5 height 3
click at [67, 207] on div "Shapes" at bounding box center [68, 249] width 9 height 3
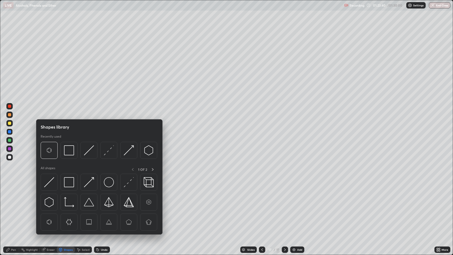
click at [90, 181] on img at bounding box center [89, 182] width 10 height 10
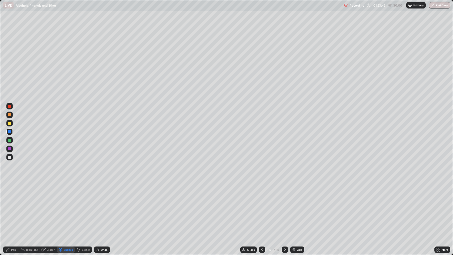
click at [14, 207] on div "Pen" at bounding box center [13, 249] width 5 height 3
click at [64, 207] on div "Shapes" at bounding box center [68, 249] width 9 height 3
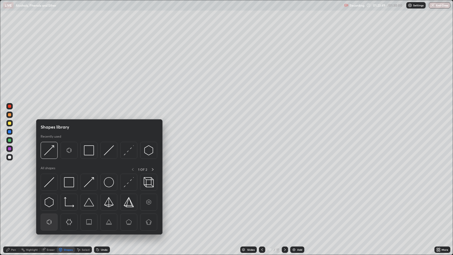
click at [49, 207] on img at bounding box center [49, 222] width 10 height 10
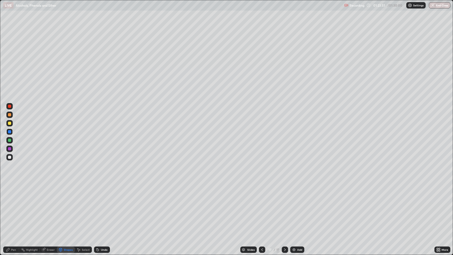
click at [12, 207] on div "Pen" at bounding box center [13, 249] width 5 height 3
click at [10, 123] on div at bounding box center [9, 123] width 3 height 3
click at [299, 207] on div "Add" at bounding box center [299, 249] width 5 height 3
click at [10, 207] on icon at bounding box center [8, 250] width 4 height 4
click at [10, 115] on div at bounding box center [9, 114] width 3 height 3
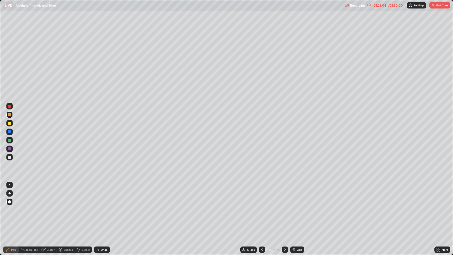
click at [296, 207] on div "Add" at bounding box center [297, 250] width 14 height 6
click at [64, 207] on div "Shapes" at bounding box center [68, 249] width 9 height 3
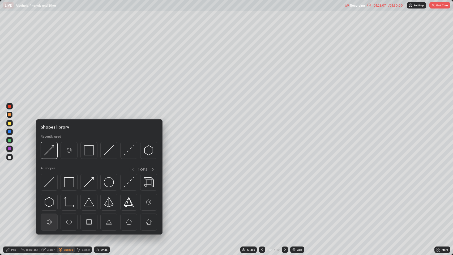
click at [51, 207] on img at bounding box center [49, 222] width 10 height 10
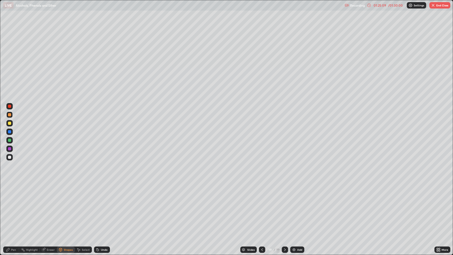
click at [15, 207] on div "Pen" at bounding box center [13, 249] width 5 height 3
click at [67, 207] on div "Shapes" at bounding box center [68, 249] width 9 height 3
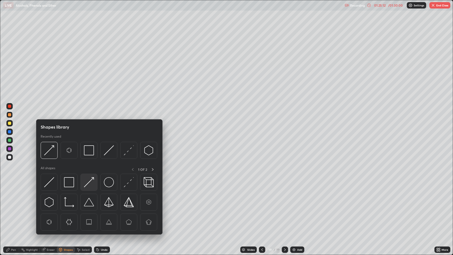
click at [90, 184] on img at bounding box center [89, 182] width 10 height 10
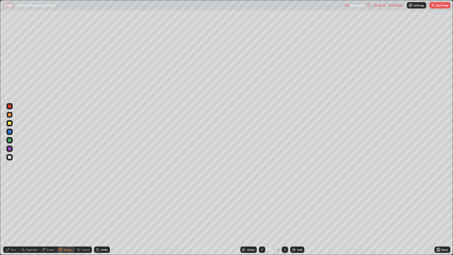
click at [13, 207] on div "Pen" at bounding box center [13, 249] width 5 height 3
click at [10, 123] on div at bounding box center [9, 123] width 3 height 3
click at [67, 207] on div "Shapes" at bounding box center [68, 249] width 9 height 3
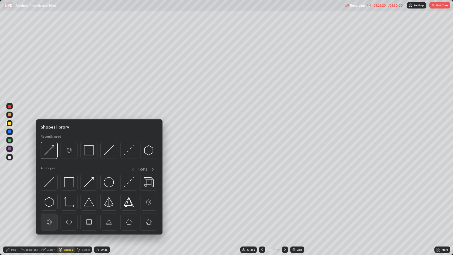
click at [49, 207] on img at bounding box center [49, 222] width 10 height 10
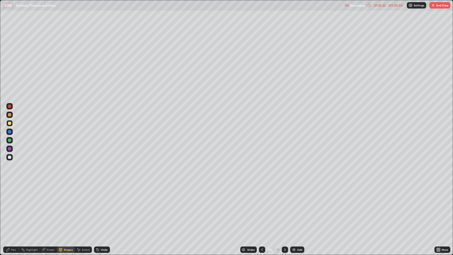
click at [15, 207] on div "Pen" at bounding box center [13, 249] width 5 height 3
click at [262, 207] on div at bounding box center [262, 250] width 6 height 6
click at [261, 207] on icon at bounding box center [262, 250] width 4 height 4
click at [285, 207] on icon at bounding box center [285, 250] width 4 height 4
click at [261, 207] on icon at bounding box center [262, 250] width 4 height 4
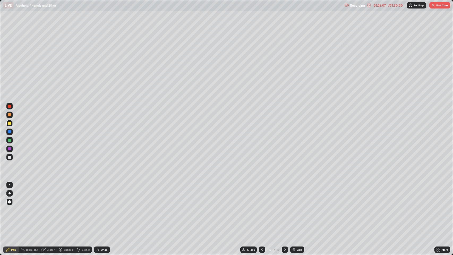
click at [261, 207] on icon at bounding box center [262, 250] width 4 height 4
click at [262, 207] on icon at bounding box center [262, 250] width 4 height 4
click at [261, 207] on icon at bounding box center [262, 250] width 4 height 4
click at [262, 207] on icon at bounding box center [262, 250] width 4 height 4
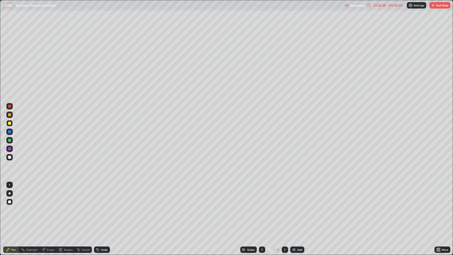
click at [284, 207] on icon at bounding box center [285, 249] width 2 height 3
click at [284, 207] on icon at bounding box center [285, 250] width 4 height 4
click at [285, 207] on icon at bounding box center [285, 249] width 2 height 3
click at [285, 207] on icon at bounding box center [285, 250] width 4 height 4
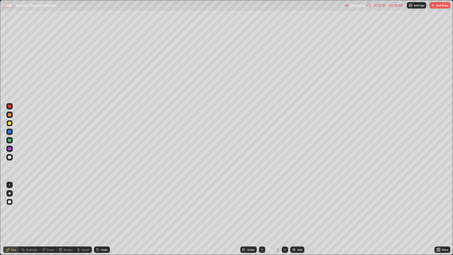
click at [286, 207] on icon at bounding box center [285, 250] width 4 height 4
click at [285, 207] on icon at bounding box center [285, 250] width 4 height 4
click at [436, 7] on button "End Class" at bounding box center [440, 5] width 21 height 6
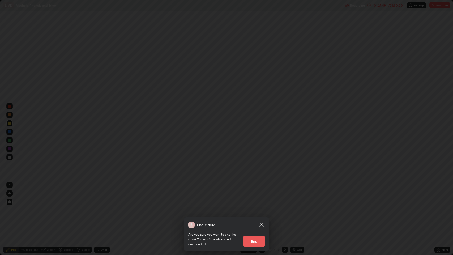
click at [254, 207] on button "End" at bounding box center [254, 241] width 21 height 11
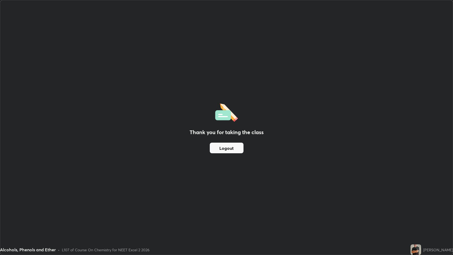
click at [233, 149] on button "Logout" at bounding box center [227, 148] width 34 height 11
